Goal: Navigation & Orientation: Find specific page/section

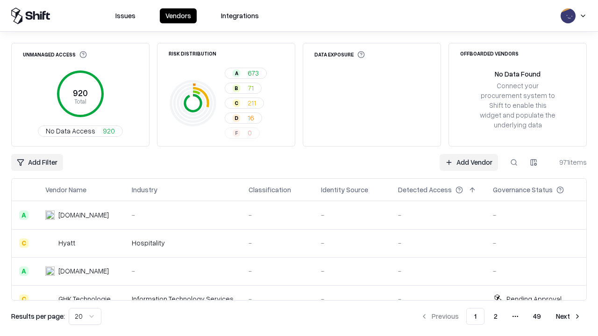
click at [85, 317] on html "Issues Vendors Integrations Unmanaged Access 920 Total No Data Access 920 Risk …" at bounding box center [299, 168] width 598 height 336
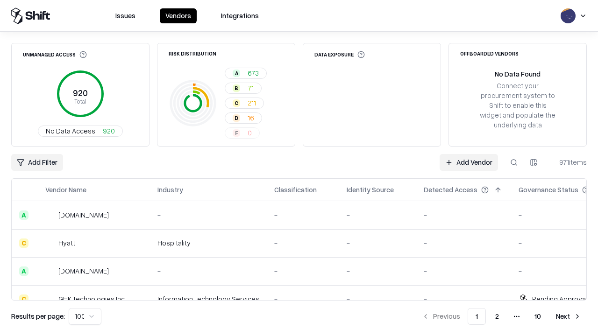
click at [568, 317] on button "Next" at bounding box center [568, 316] width 36 height 17
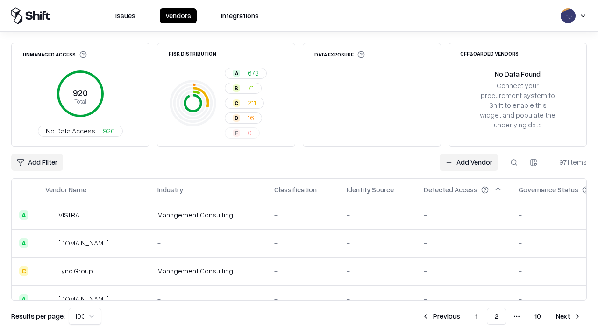
click at [568, 317] on button "Next" at bounding box center [568, 316] width 36 height 17
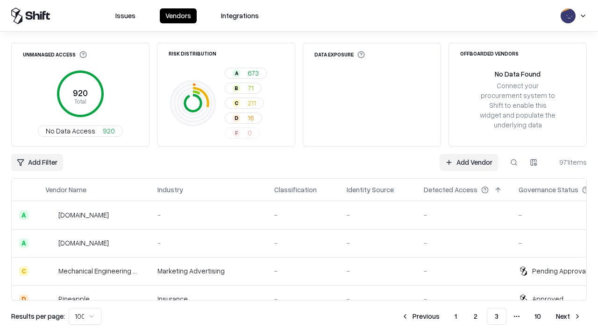
click at [568, 317] on button "Next" at bounding box center [568, 316] width 36 height 17
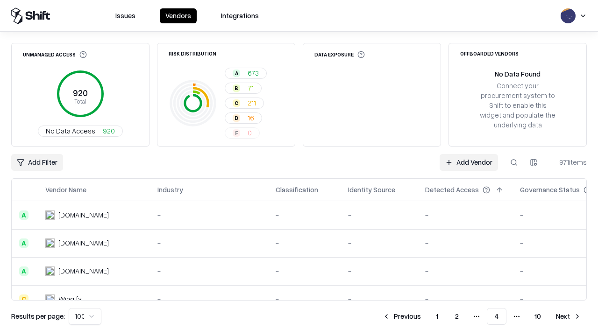
click at [568, 317] on button "Next" at bounding box center [568, 316] width 36 height 17
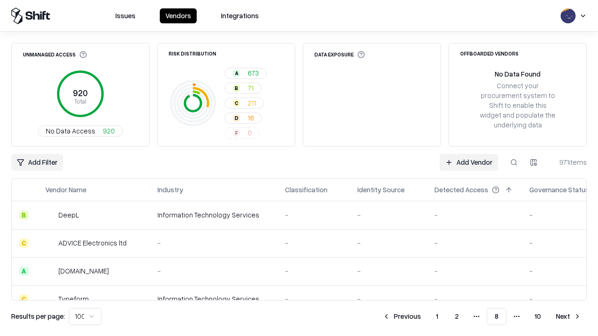
click at [568, 317] on button "Next" at bounding box center [568, 316] width 36 height 17
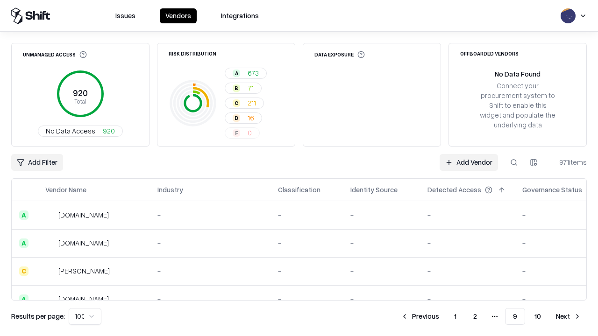
click at [568, 317] on button "Next" at bounding box center [568, 316] width 36 height 17
click at [441, 317] on button "Previous" at bounding box center [441, 316] width 50 height 17
click at [420, 317] on button "Previous" at bounding box center [420, 316] width 50 height 17
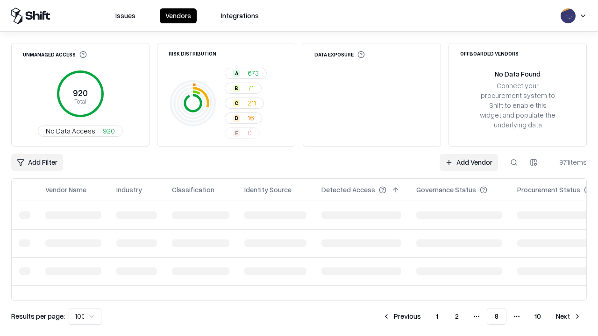
click at [402, 317] on button "Previous" at bounding box center [402, 316] width 50 height 17
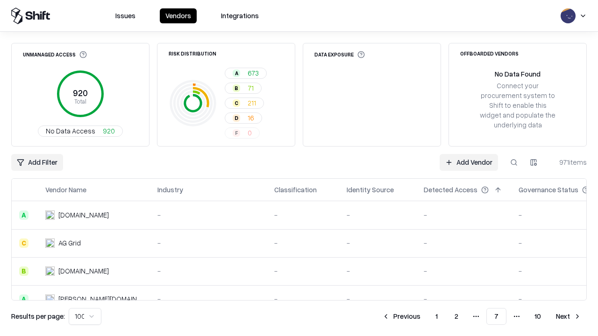
click at [401, 317] on button "Previous" at bounding box center [401, 316] width 50 height 17
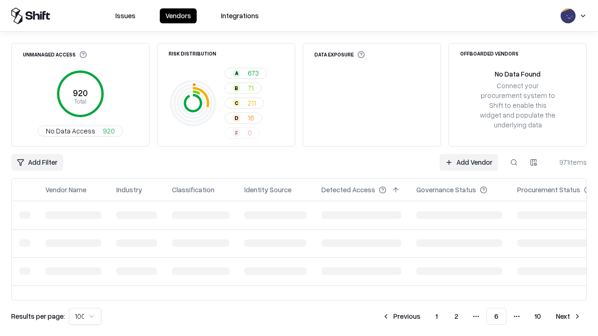
click at [401, 317] on button "Previous" at bounding box center [401, 316] width 50 height 17
